Goal: Task Accomplishment & Management: Use online tool/utility

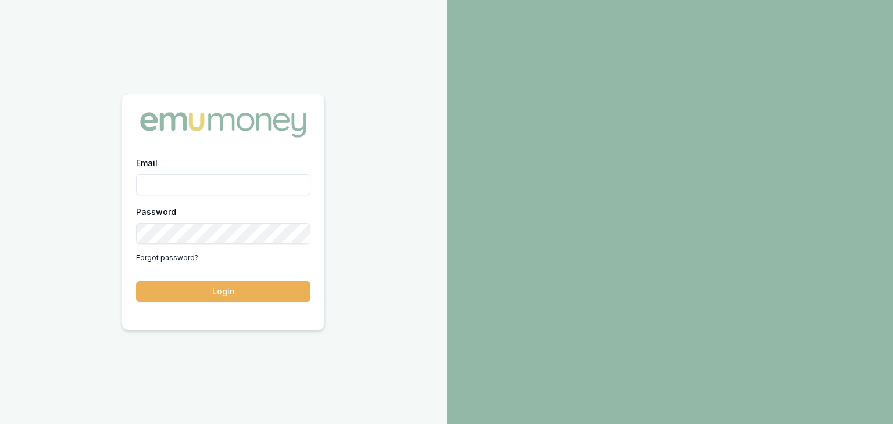
click at [181, 191] on input "Email" at bounding box center [223, 184] width 174 height 21
type input "[EMAIL_ADDRESS][PERSON_NAME][DOMAIN_NAME]"
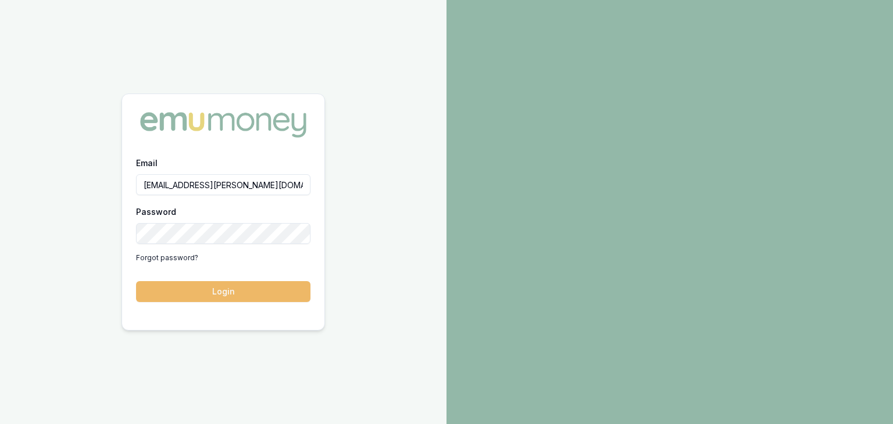
click at [253, 290] on button "Login" at bounding box center [223, 291] width 174 height 21
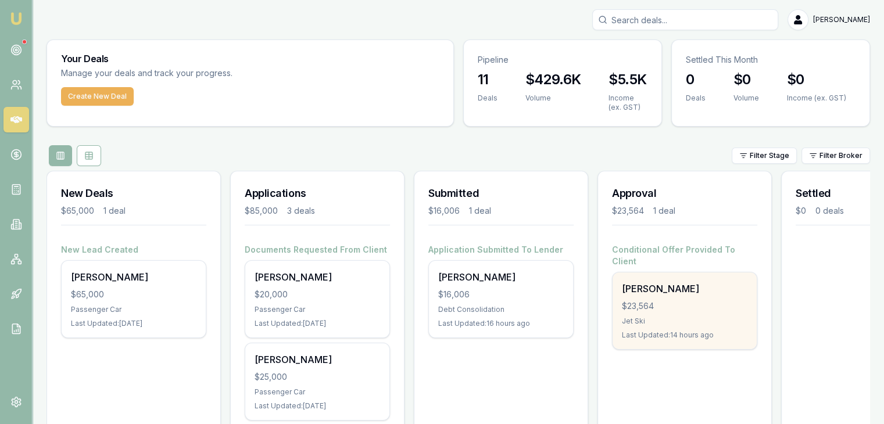
click at [667, 302] on div "[PERSON_NAME] $23,564 Jet Ski Last Updated: 14 hours ago" at bounding box center [685, 311] width 144 height 77
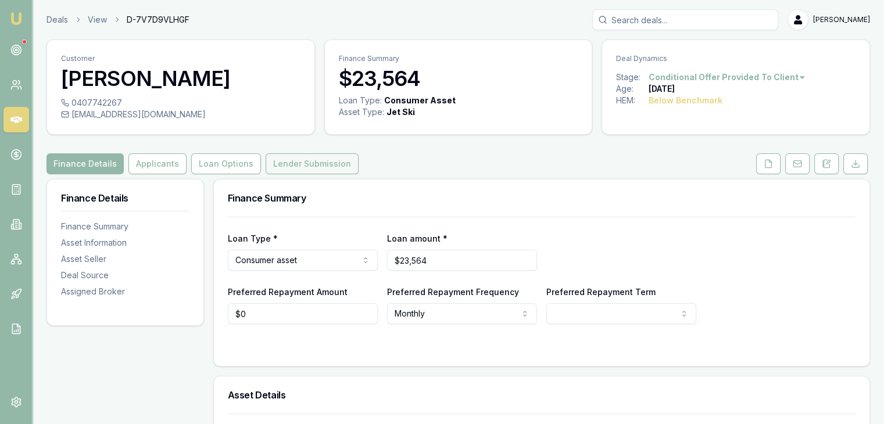
click at [287, 163] on button "Lender Submission" at bounding box center [312, 163] width 93 height 21
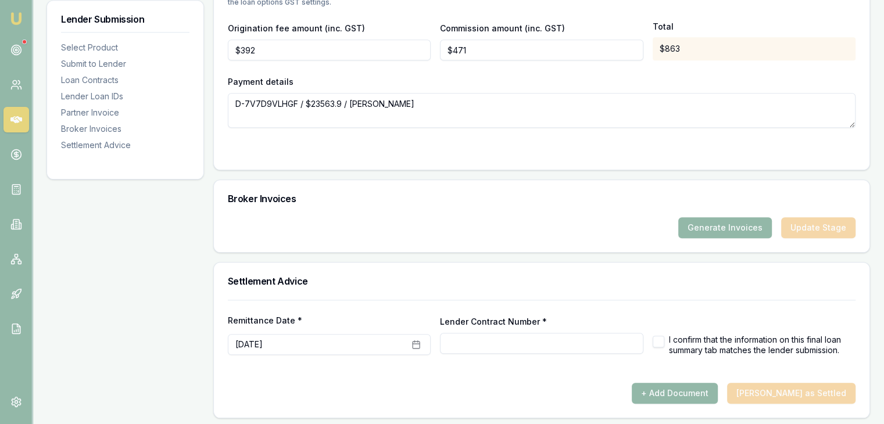
scroll to position [1153, 0]
click at [716, 220] on button "Generate Invoices" at bounding box center [725, 226] width 94 height 21
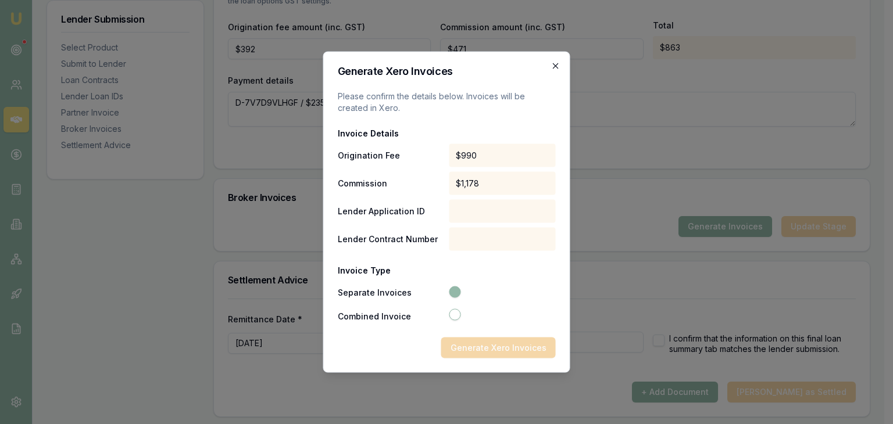
click at [555, 66] on icon "button" at bounding box center [555, 65] width 5 height 5
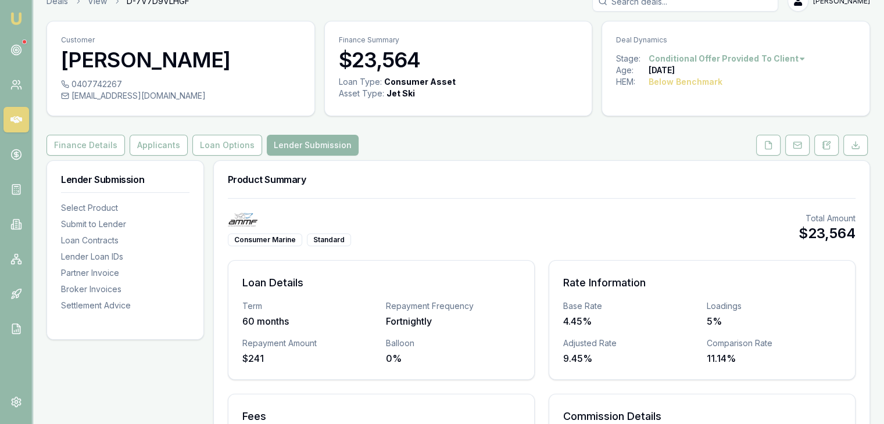
scroll to position [0, 0]
